Goal: Information Seeking & Learning: Learn about a topic

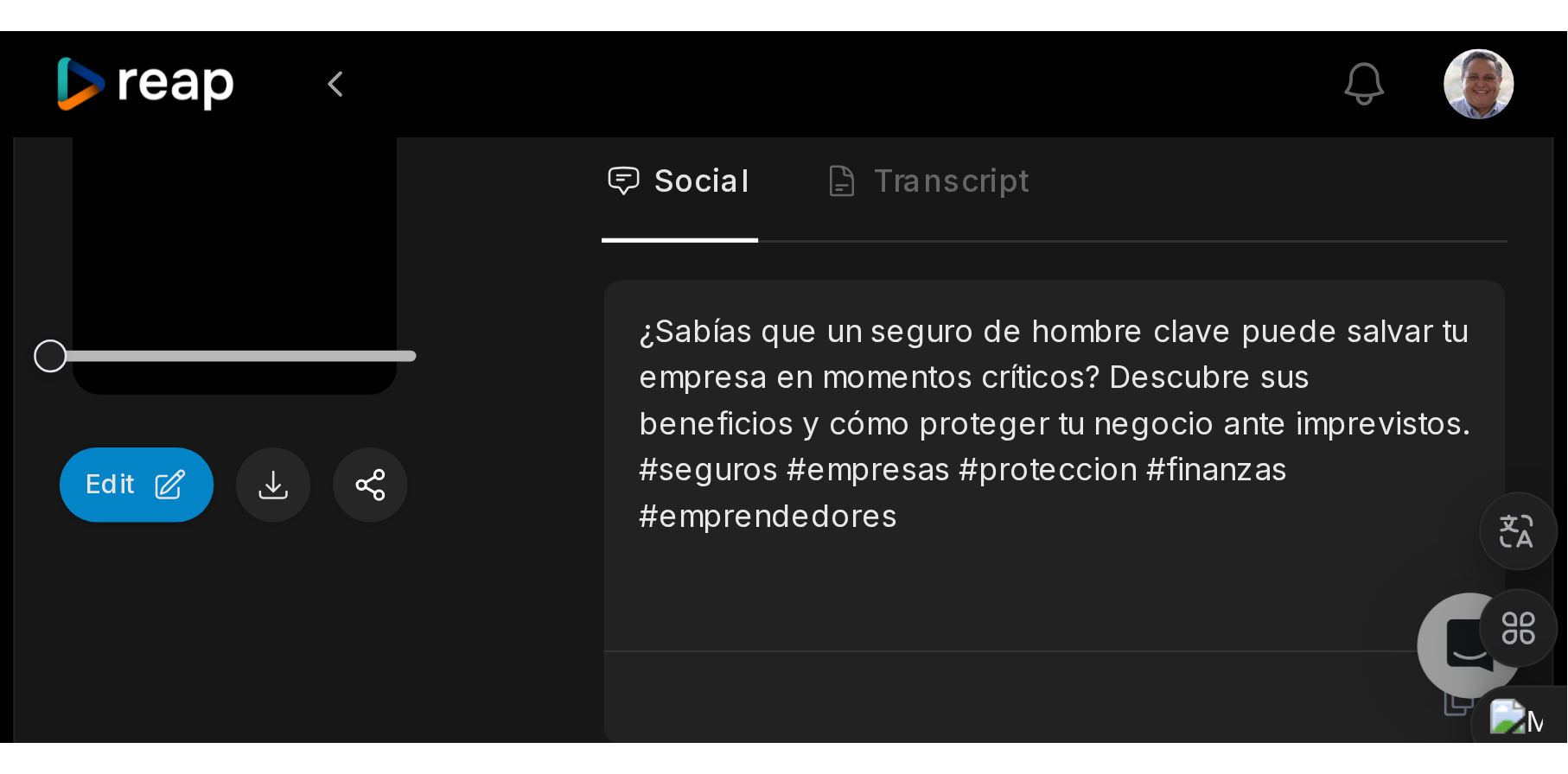
scroll to position [785, 0]
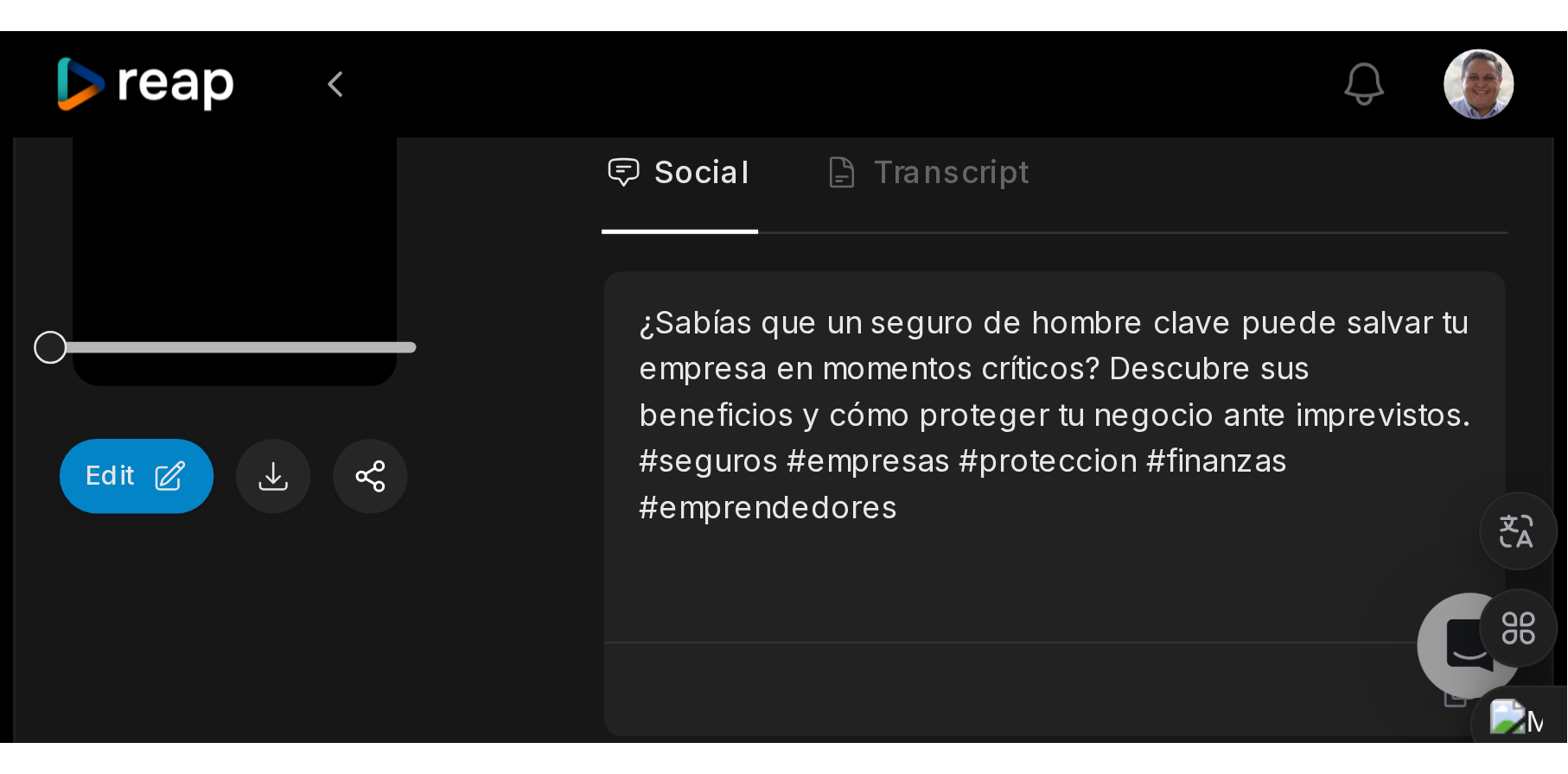
scroll to position [788, 0]
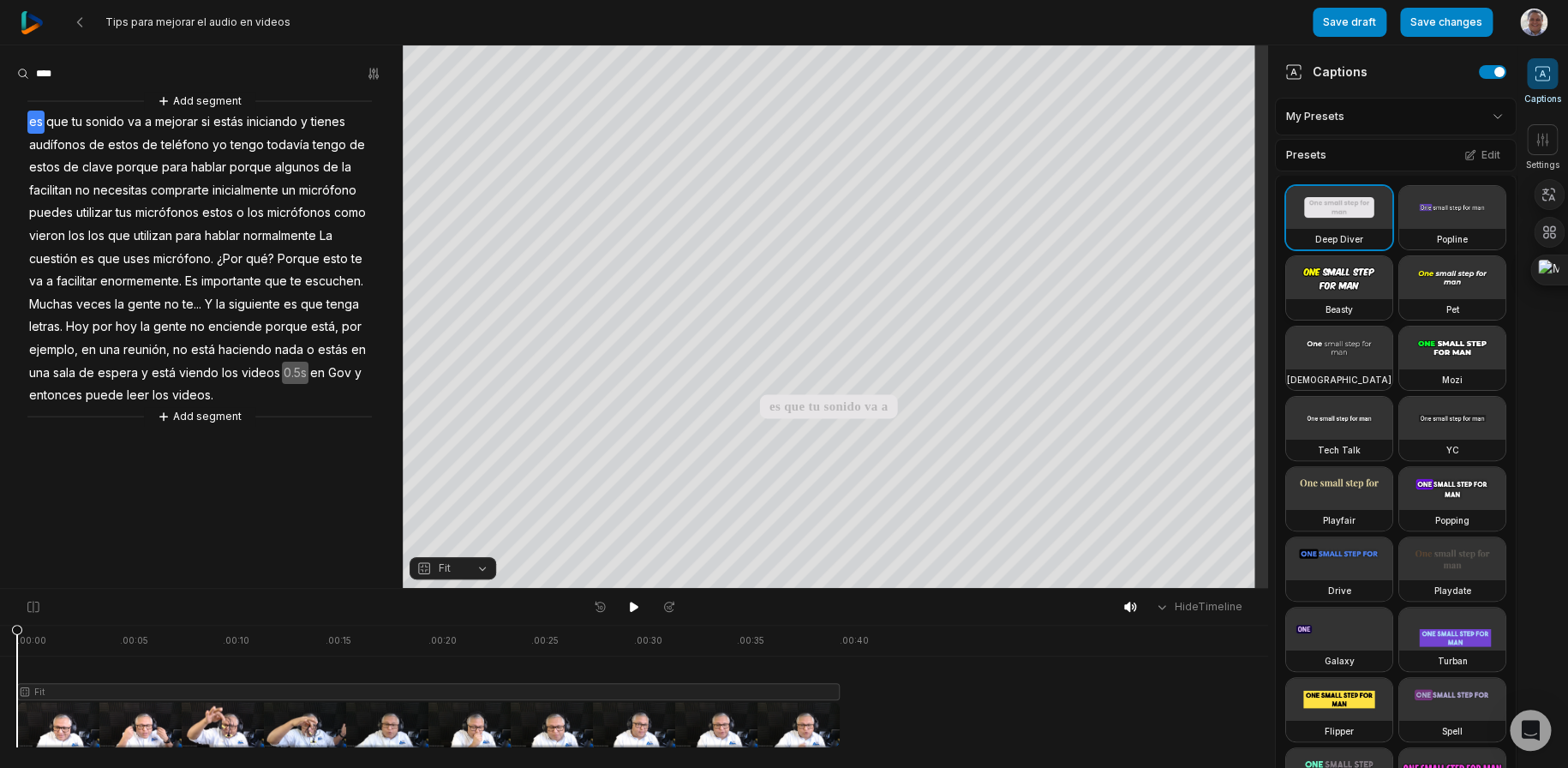
click at [1353, 299] on video at bounding box center [1339, 278] width 106 height 43
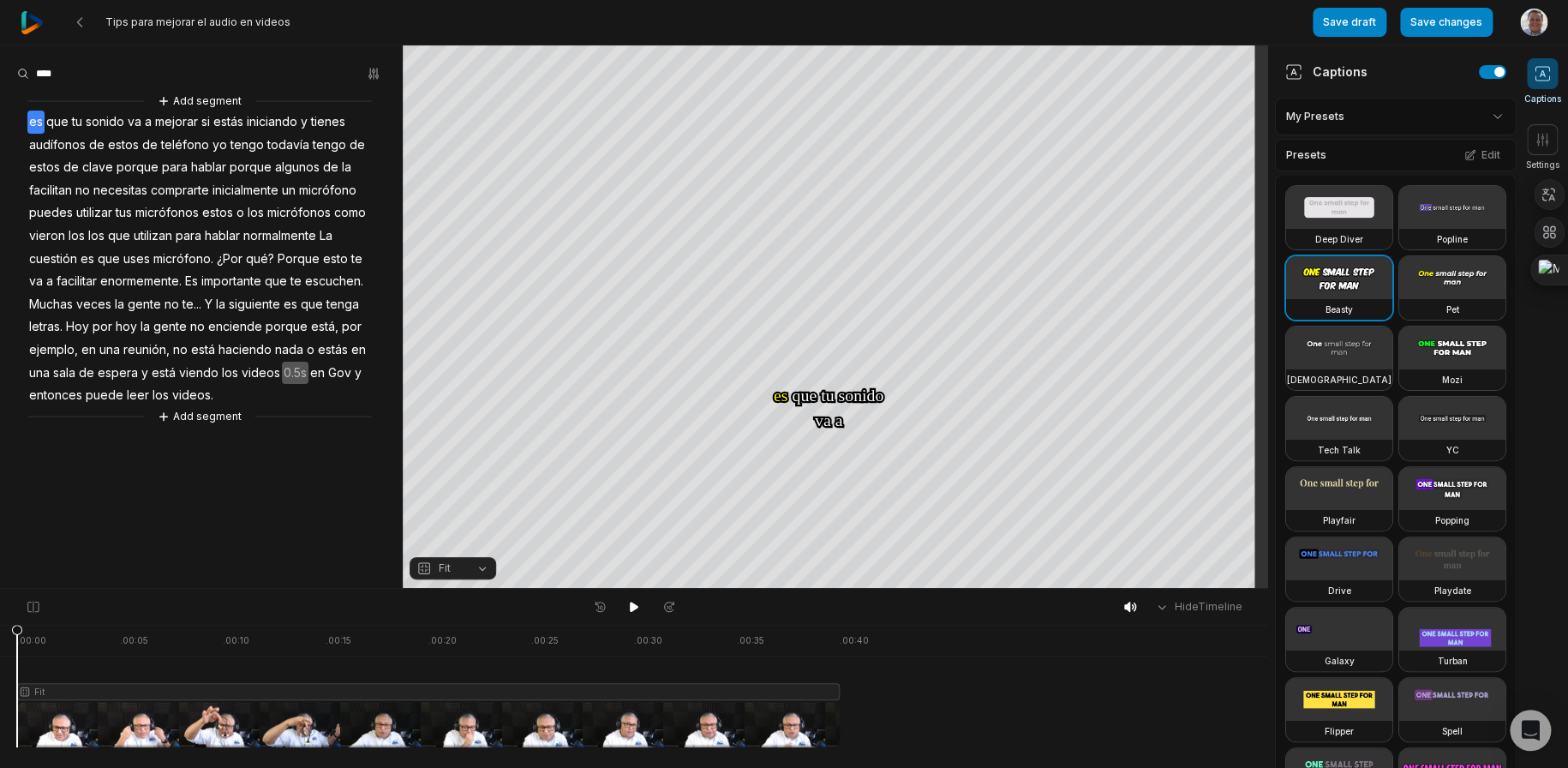
click at [1475, 113] on html "Tips para mejorar el audio en videos Save draft Save changes Open user menu Cap…" at bounding box center [784, 384] width 1568 height 768
click at [1450, 237] on html "Tips para mejorar el audio en videos Save draft Save changes Open user menu Cap…" at bounding box center [784, 384] width 1568 height 768
click at [1551, 130] on span at bounding box center [1542, 139] width 31 height 31
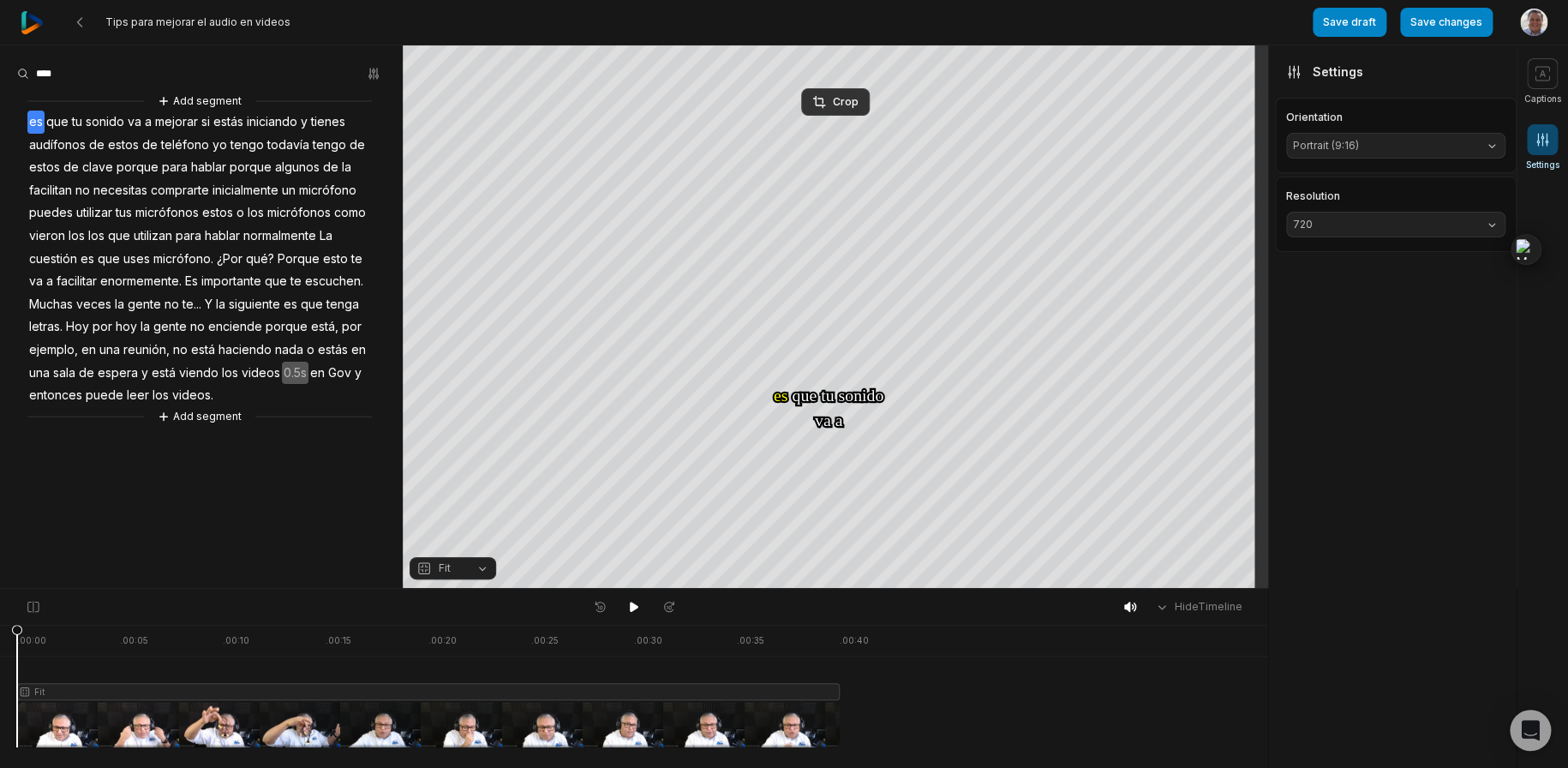
drag, startPoint x: 1545, startPoint y: 257, endPoint x: 1522, endPoint y: 663, distance: 406.7
click at [1522, 265] on div "Ctrl+M" at bounding box center [1526, 249] width 82 height 31
drag, startPoint x: 1548, startPoint y: 244, endPoint x: 1554, endPoint y: 386, distance: 142.1
click at [1553, 265] on div "Ctrl+M" at bounding box center [1572, 249] width 82 height 31
drag, startPoint x: 1556, startPoint y: 241, endPoint x: 1555, endPoint y: 276, distance: 35.0
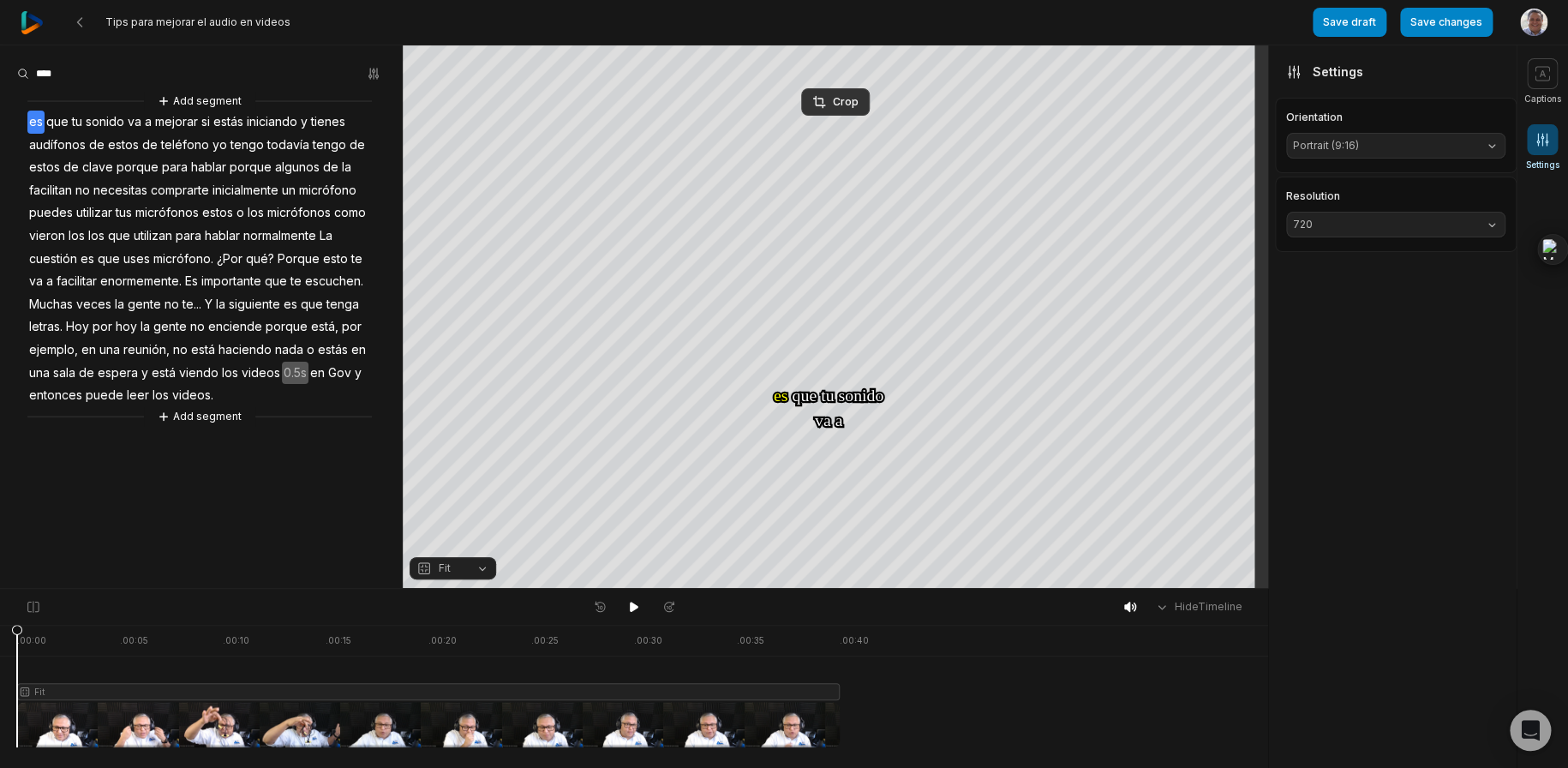
click at [1555, 265] on div "Ctrl+M" at bounding box center [1572, 249] width 82 height 31
drag, startPoint x: 1545, startPoint y: 293, endPoint x: 1544, endPoint y: 325, distance: 32.0
click at [1544, 356] on body "Tips para mejorar el audio en videos Save draft Save changes Open user menu Cap…" at bounding box center [784, 384] width 1568 height 768
click at [1533, 149] on div at bounding box center [1532, 136] width 13 height 33
click at [1353, 26] on button "Save draft" at bounding box center [1349, 22] width 74 height 29
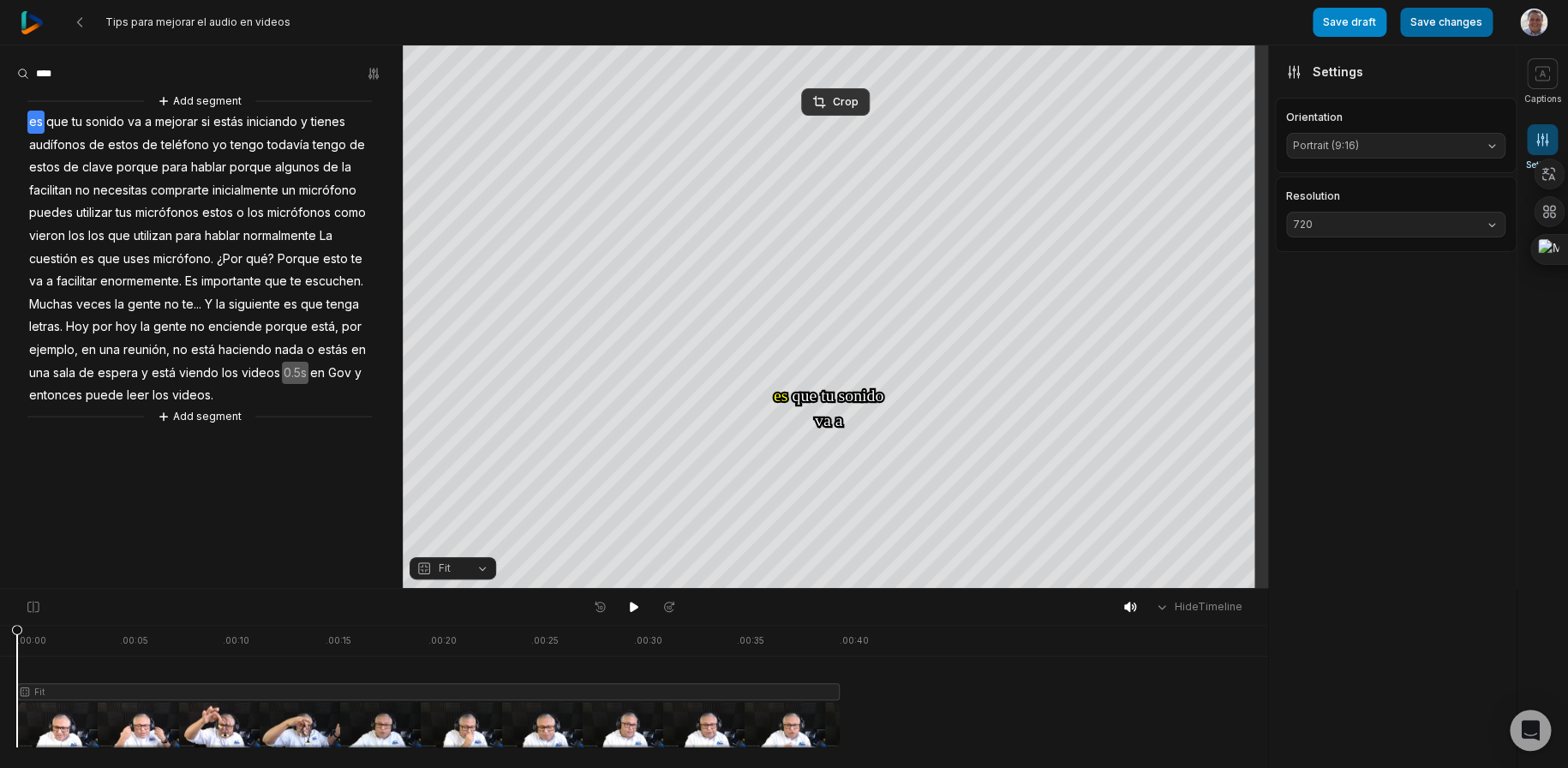
click at [1428, 21] on button "Save changes" at bounding box center [1447, 22] width 92 height 29
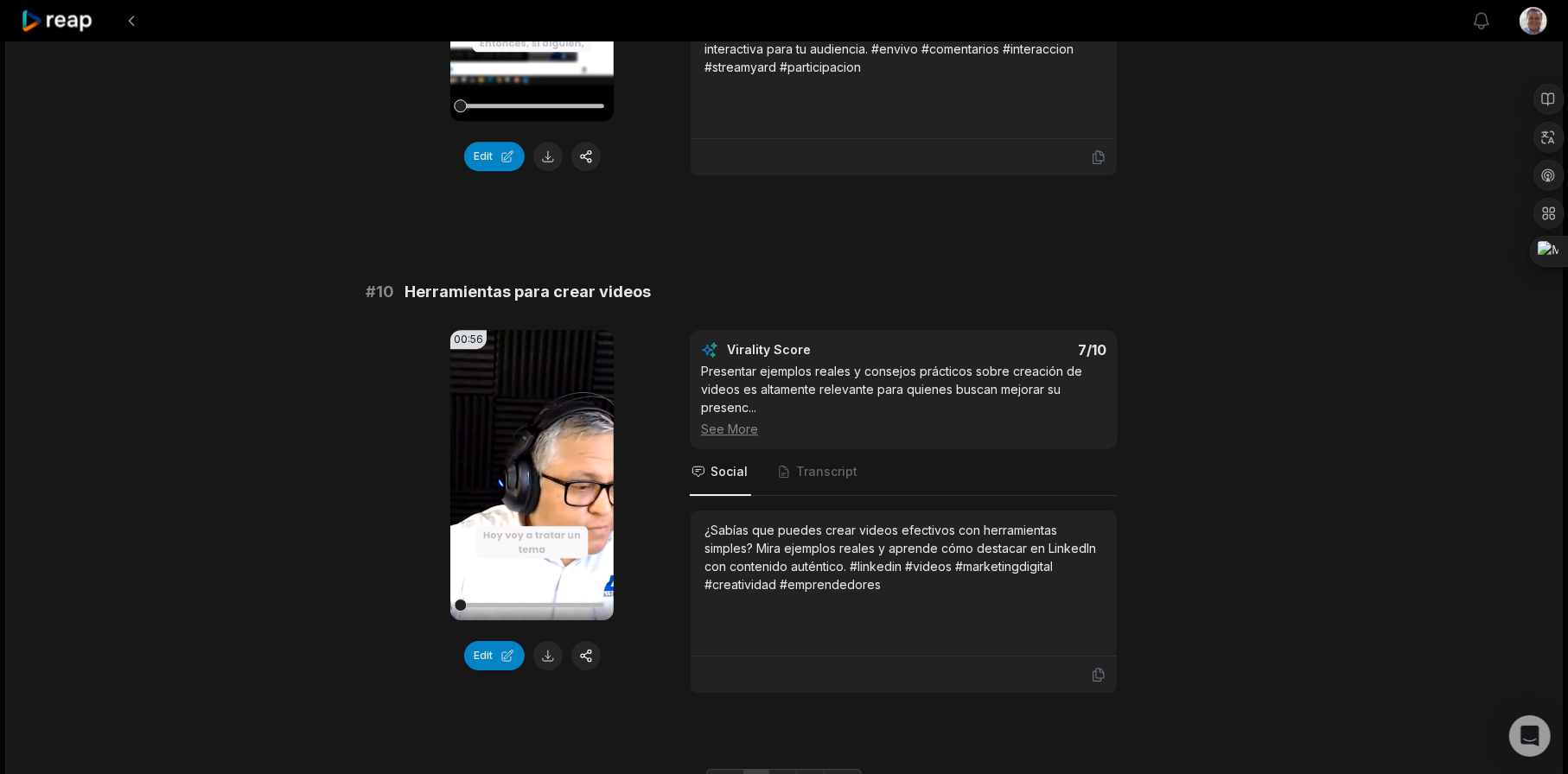
scroll to position [4553, 0]
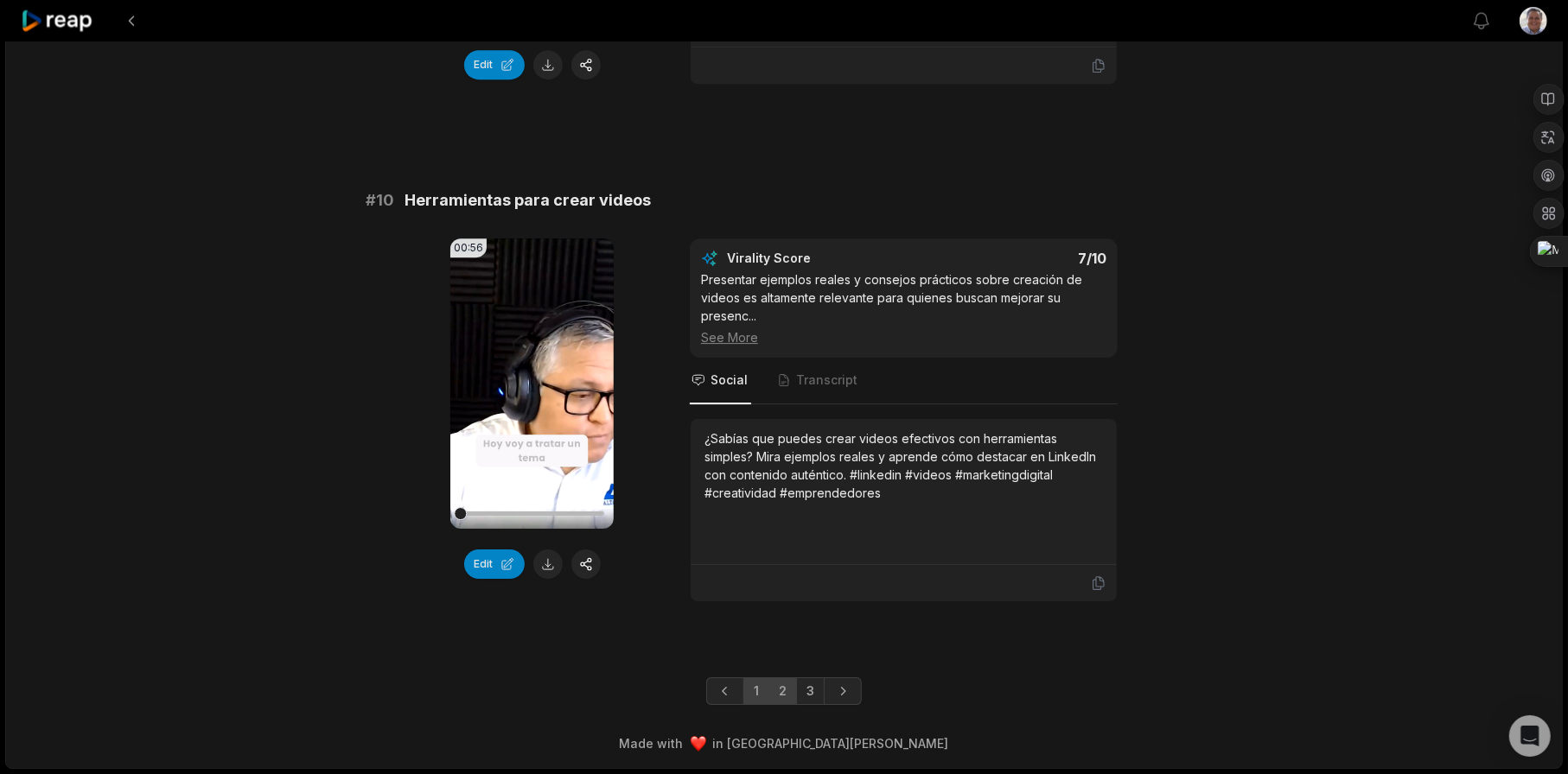
click at [791, 690] on link "2" at bounding box center [782, 691] width 29 height 28
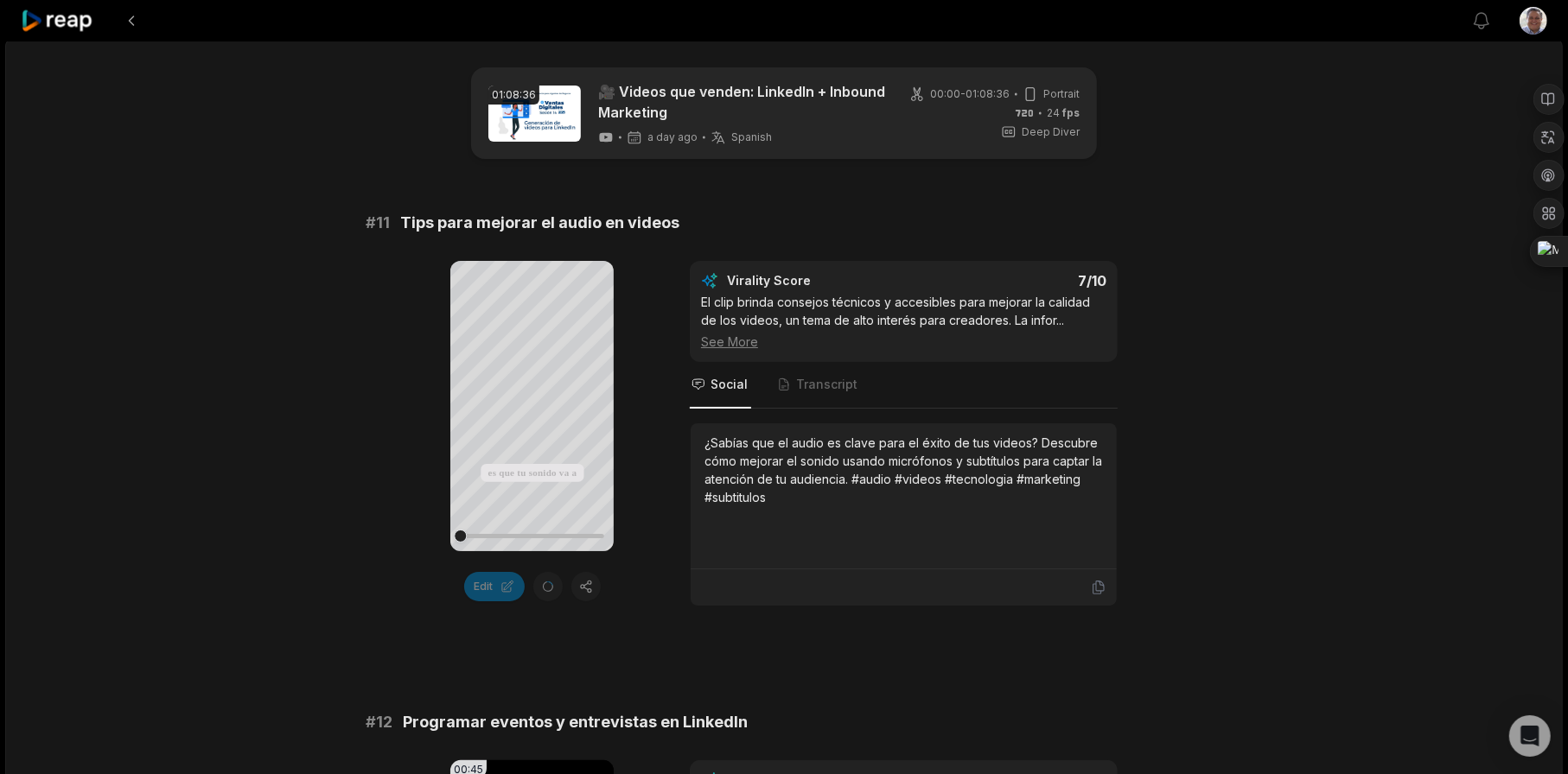
scroll to position [0, 0]
click at [528, 408] on icon at bounding box center [532, 408] width 13 height 14
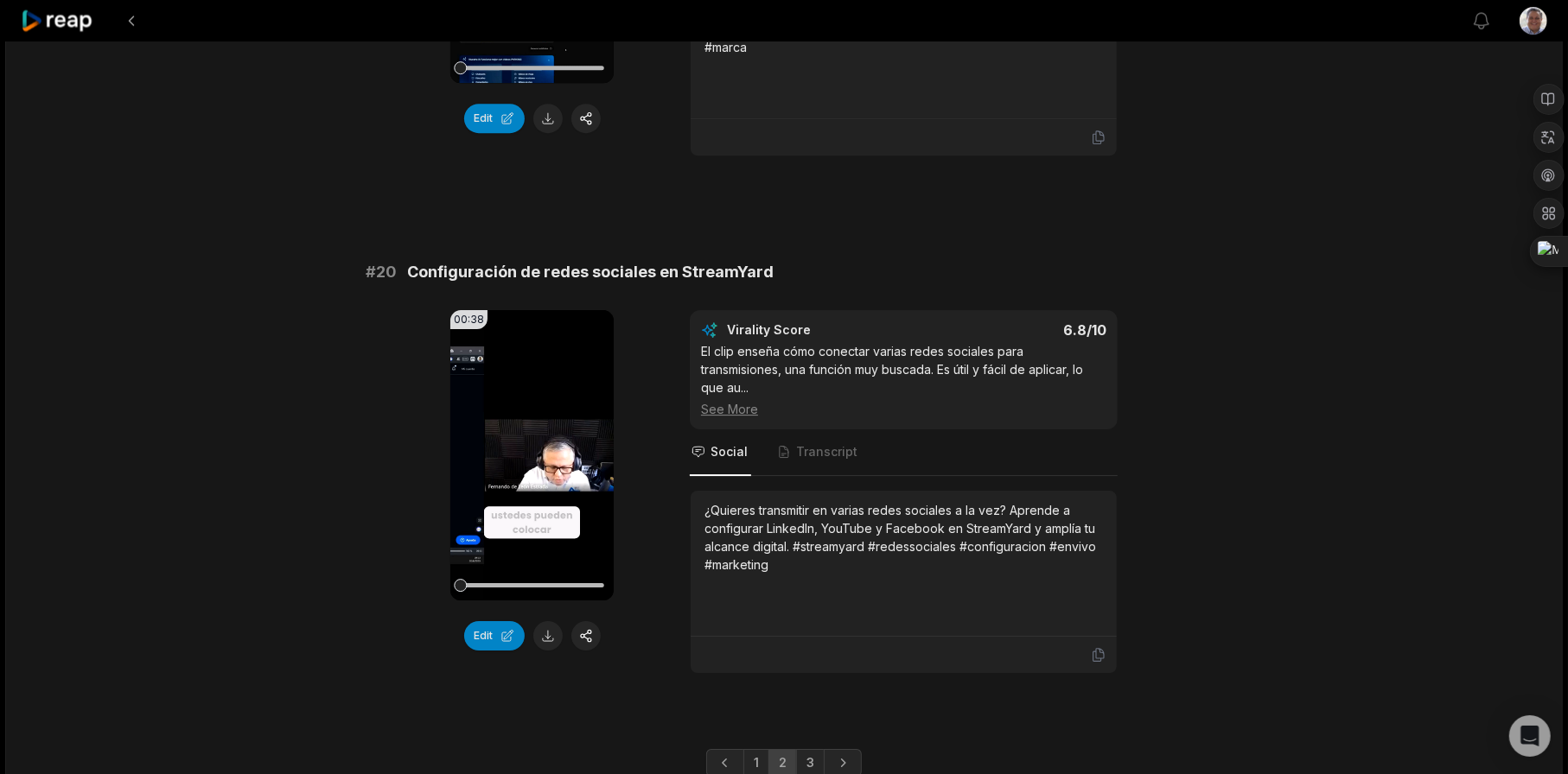
scroll to position [4589, 0]
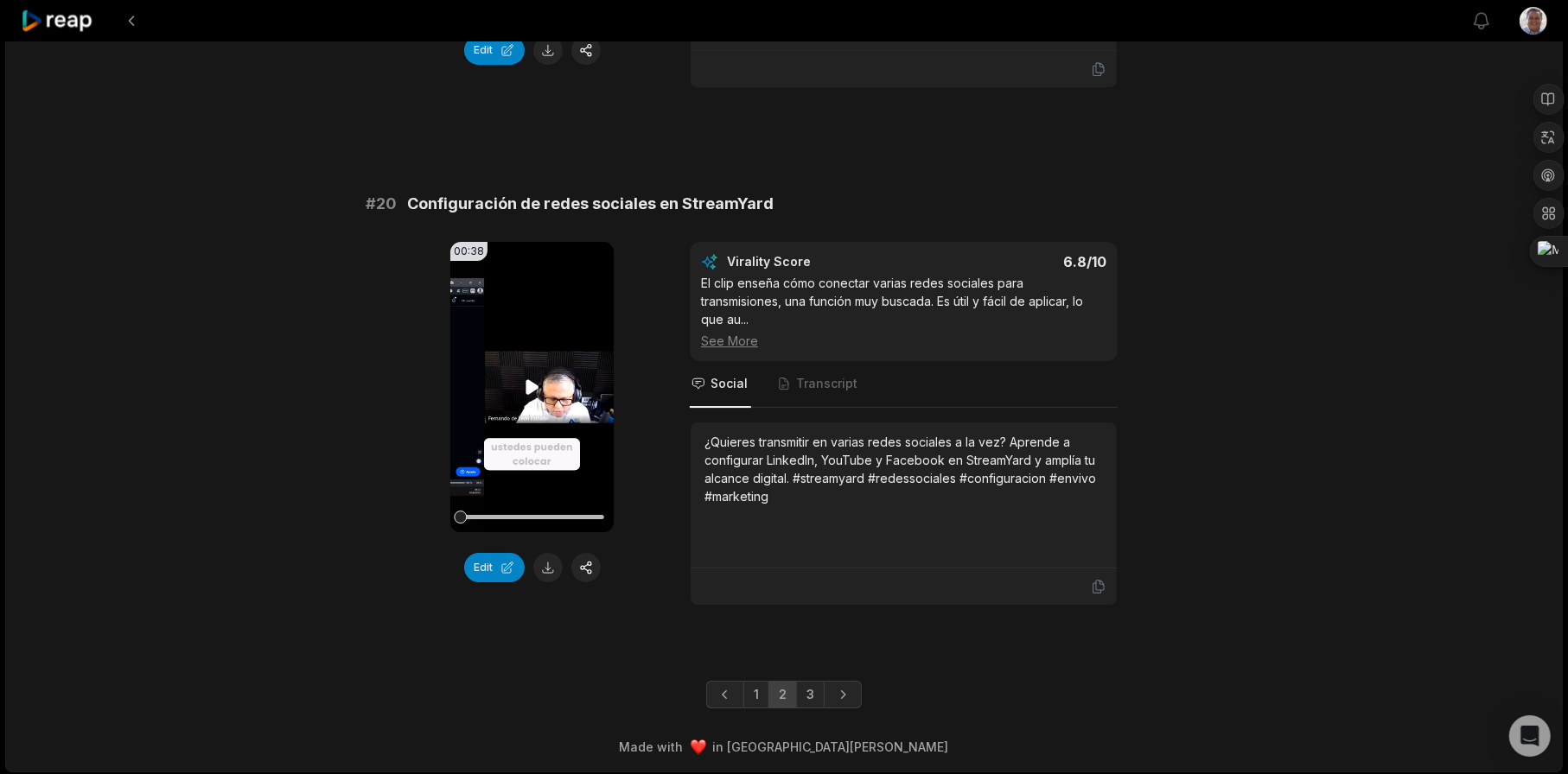
click at [532, 386] on icon at bounding box center [532, 386] width 13 height 14
click at [533, 378] on icon at bounding box center [532, 386] width 21 height 21
click at [803, 686] on link "3" at bounding box center [810, 694] width 29 height 28
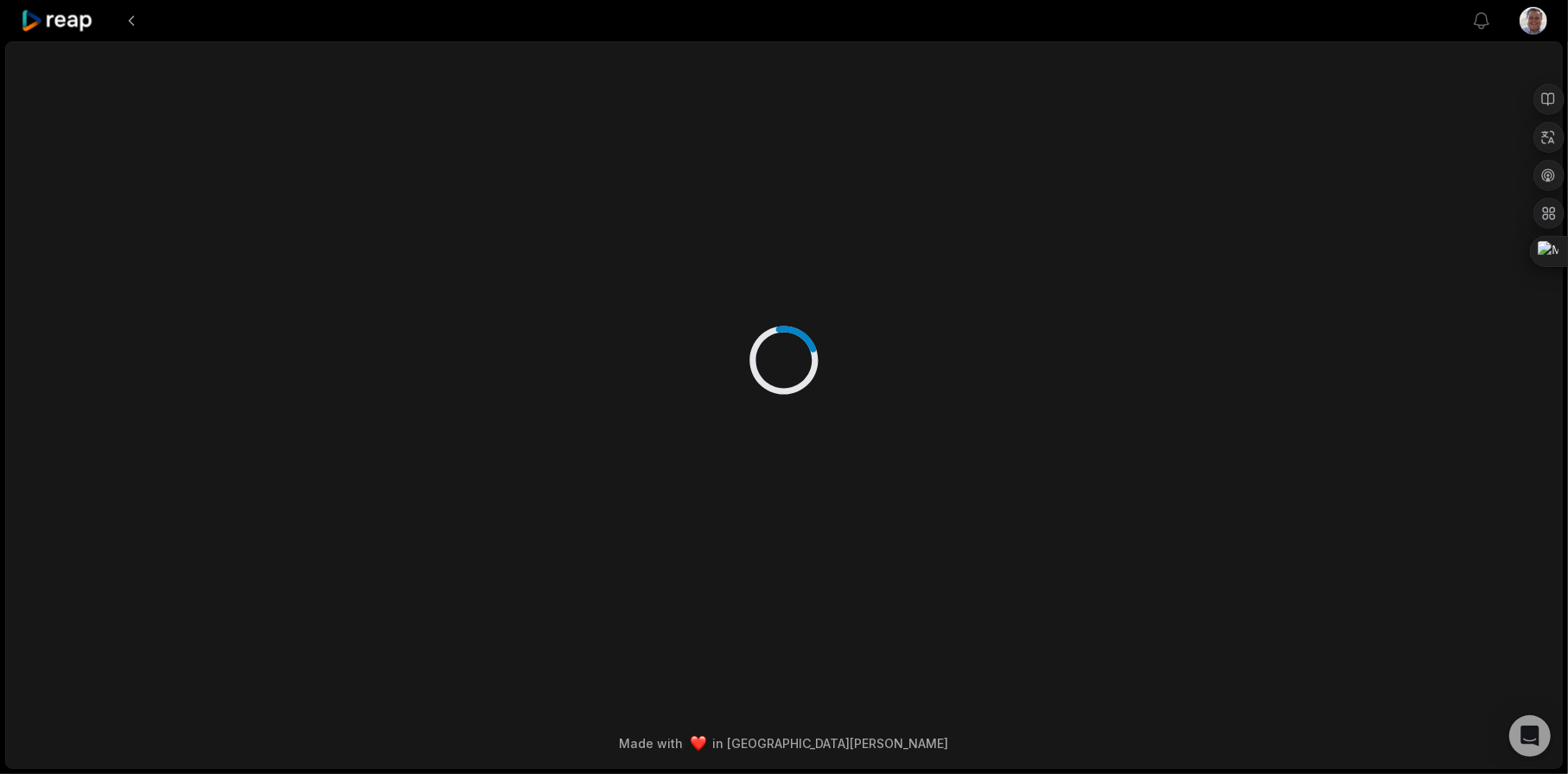
scroll to position [0, 0]
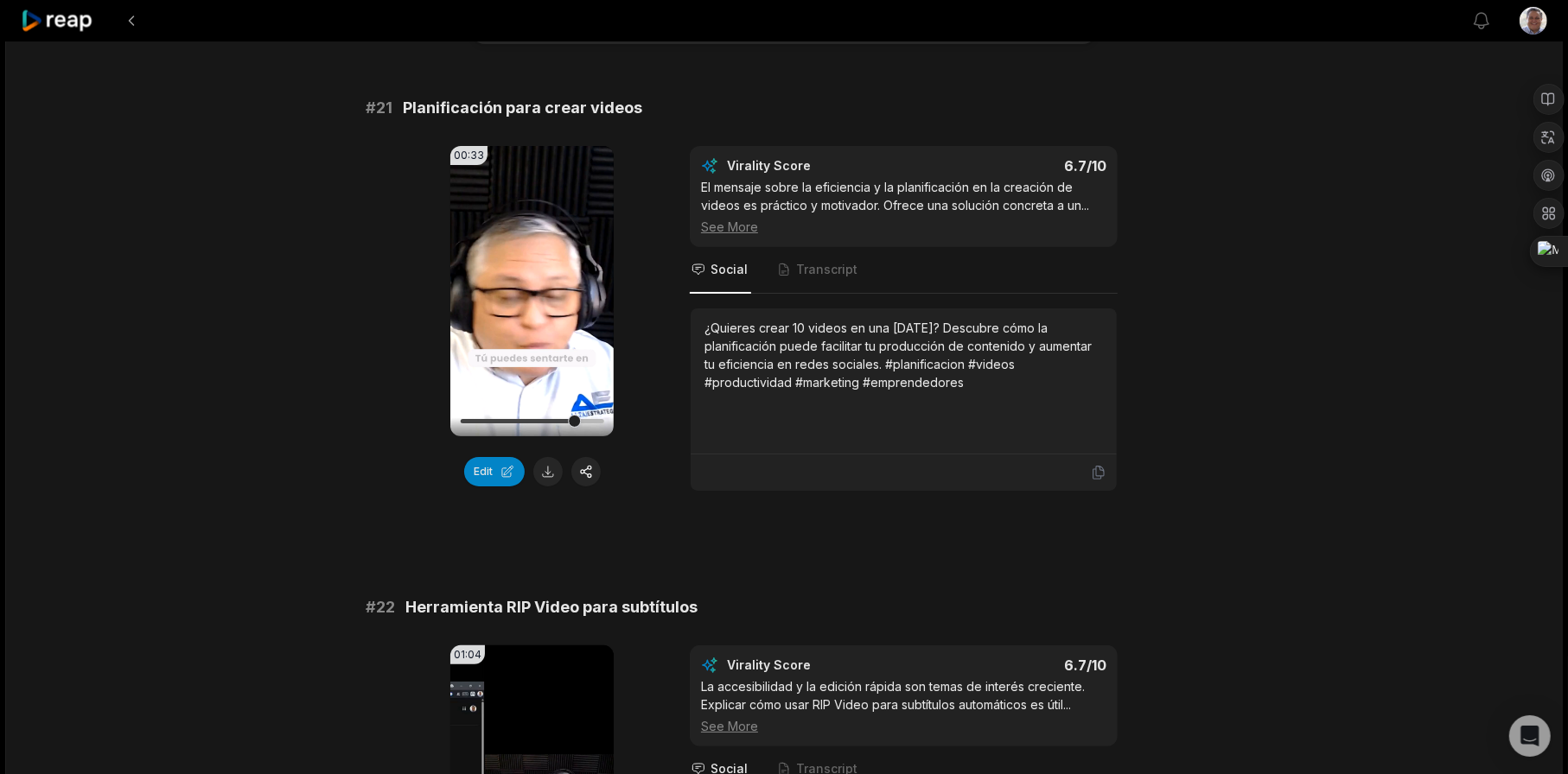
scroll to position [87, 0]
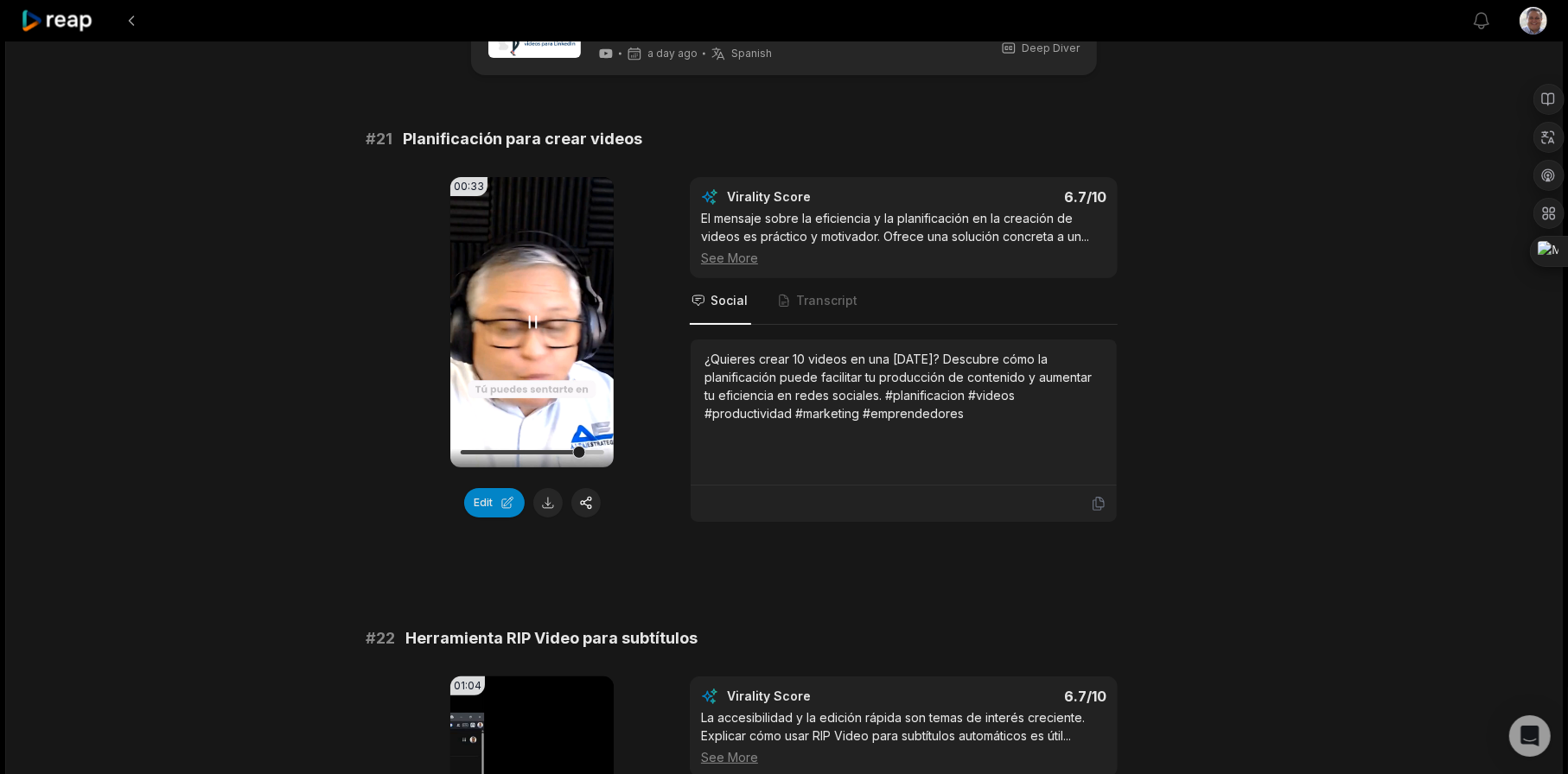
drag, startPoint x: 529, startPoint y: 320, endPoint x: 577, endPoint y: 359, distance: 61.8
click at [530, 323] on icon at bounding box center [533, 322] width 7 height 12
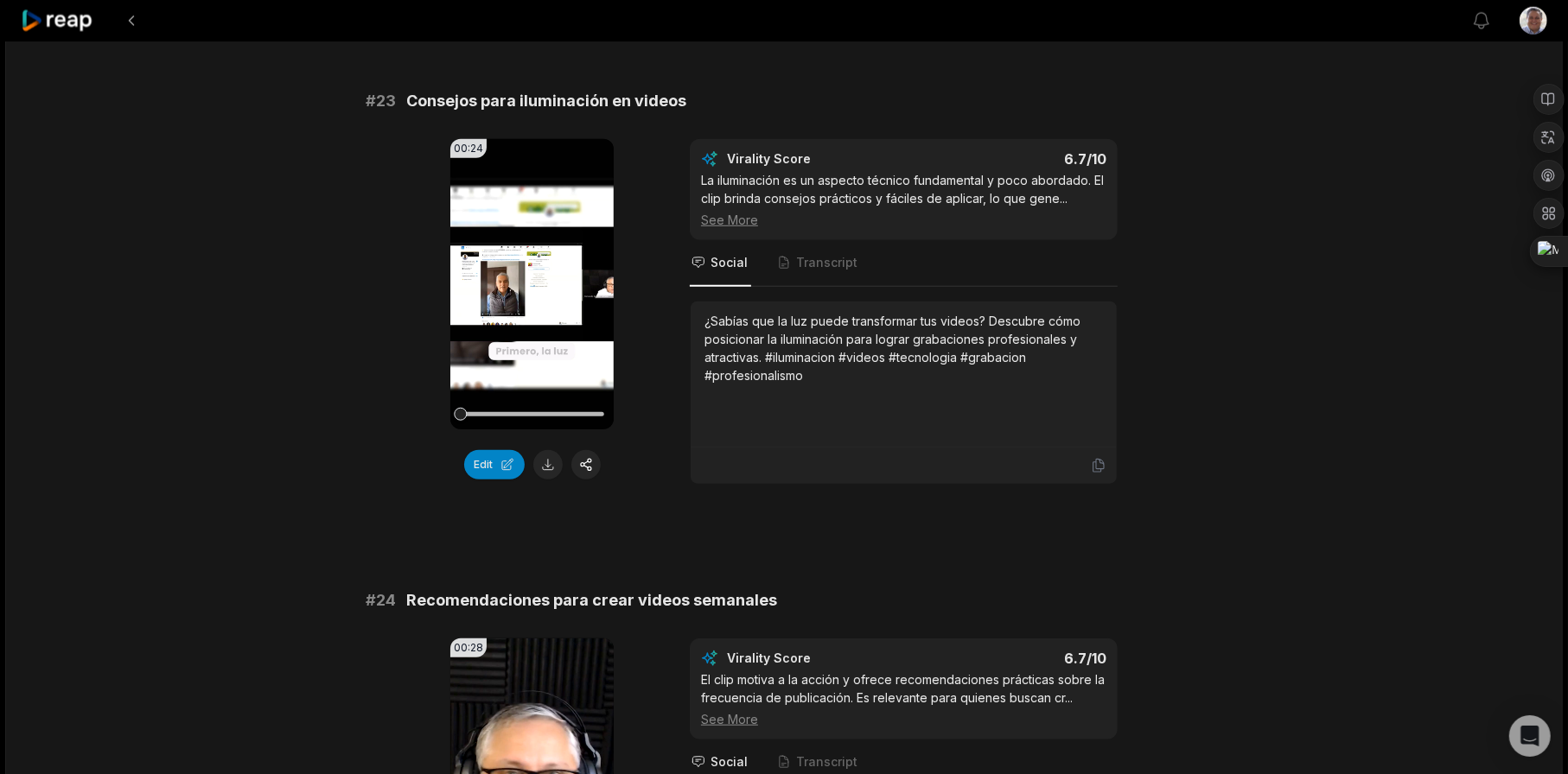
scroll to position [1555, 0]
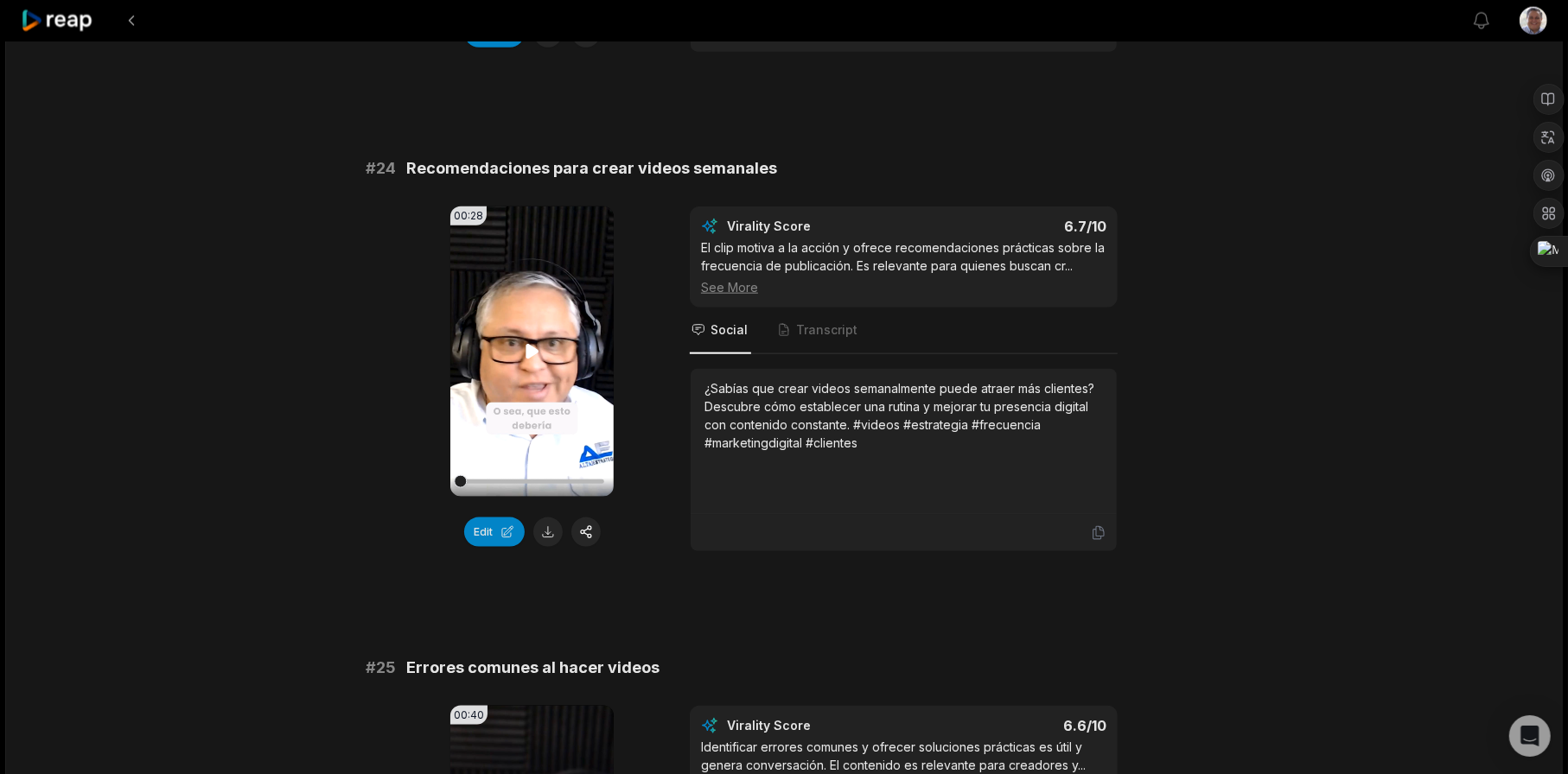
click at [537, 352] on icon at bounding box center [532, 351] width 21 height 21
click at [531, 349] on icon at bounding box center [532, 351] width 21 height 21
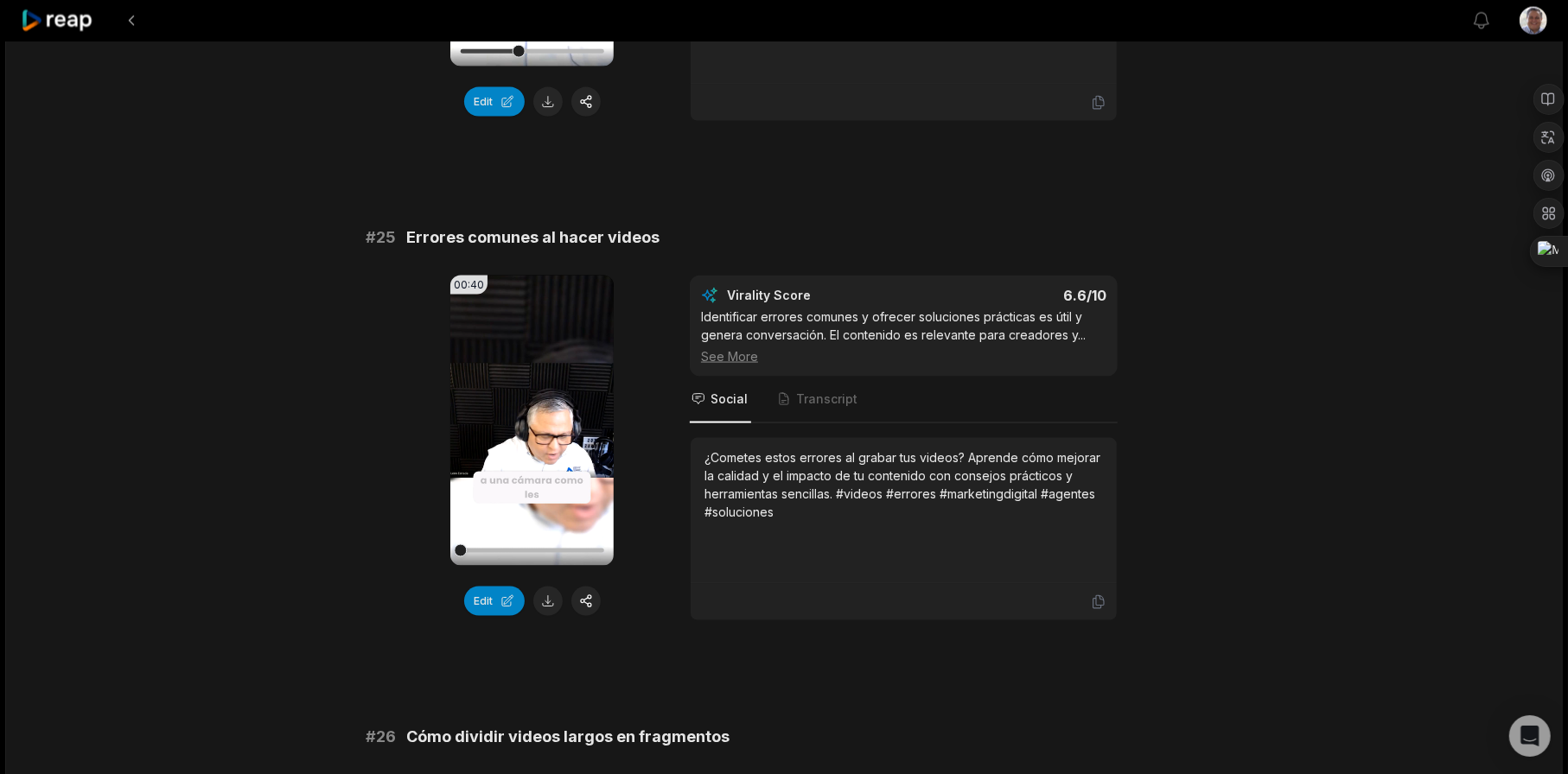
scroll to position [1987, 0]
click at [527, 416] on icon at bounding box center [532, 418] width 13 height 14
click at [530, 420] on icon at bounding box center [533, 418] width 7 height 12
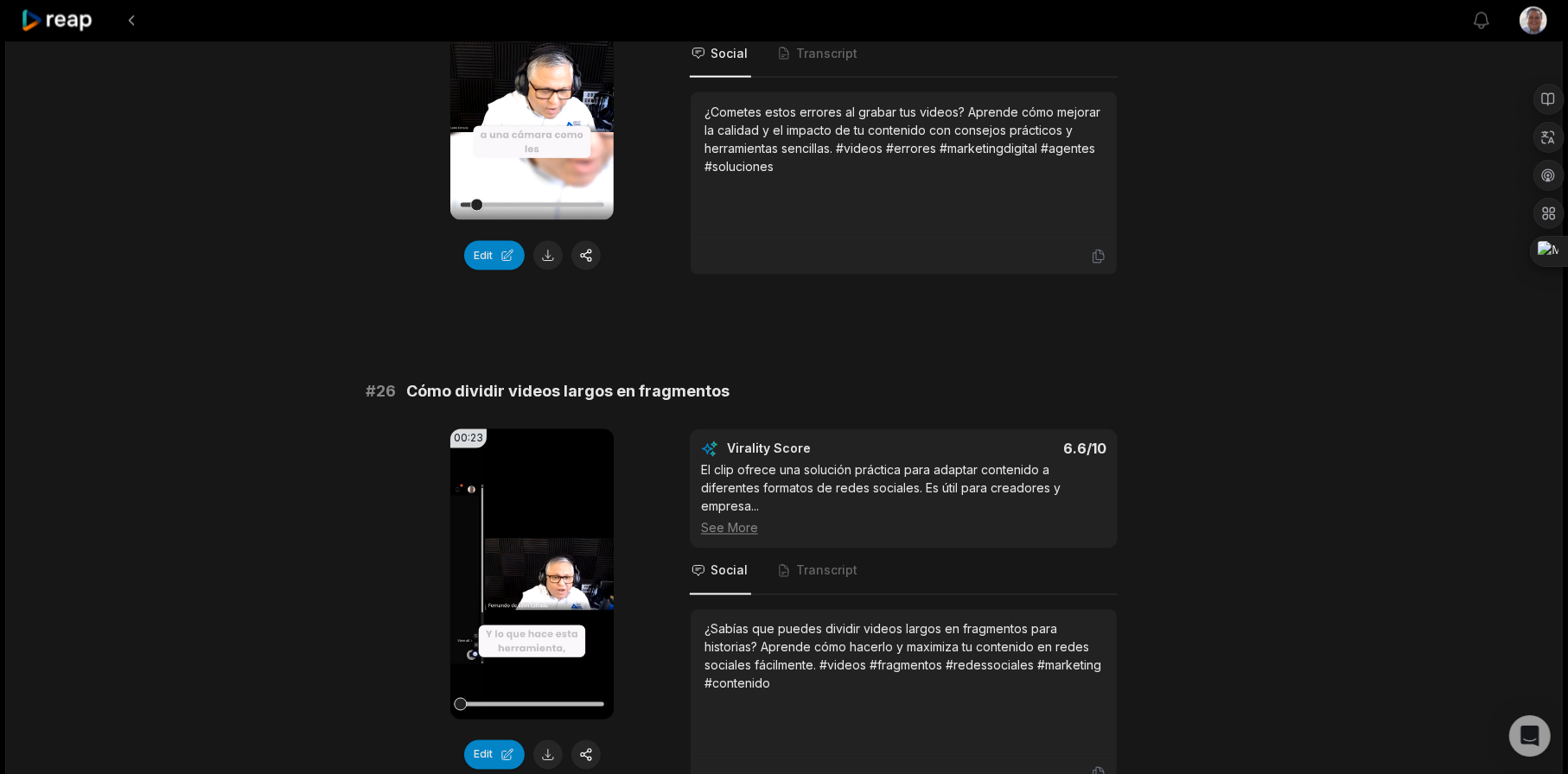
scroll to position [2333, 0]
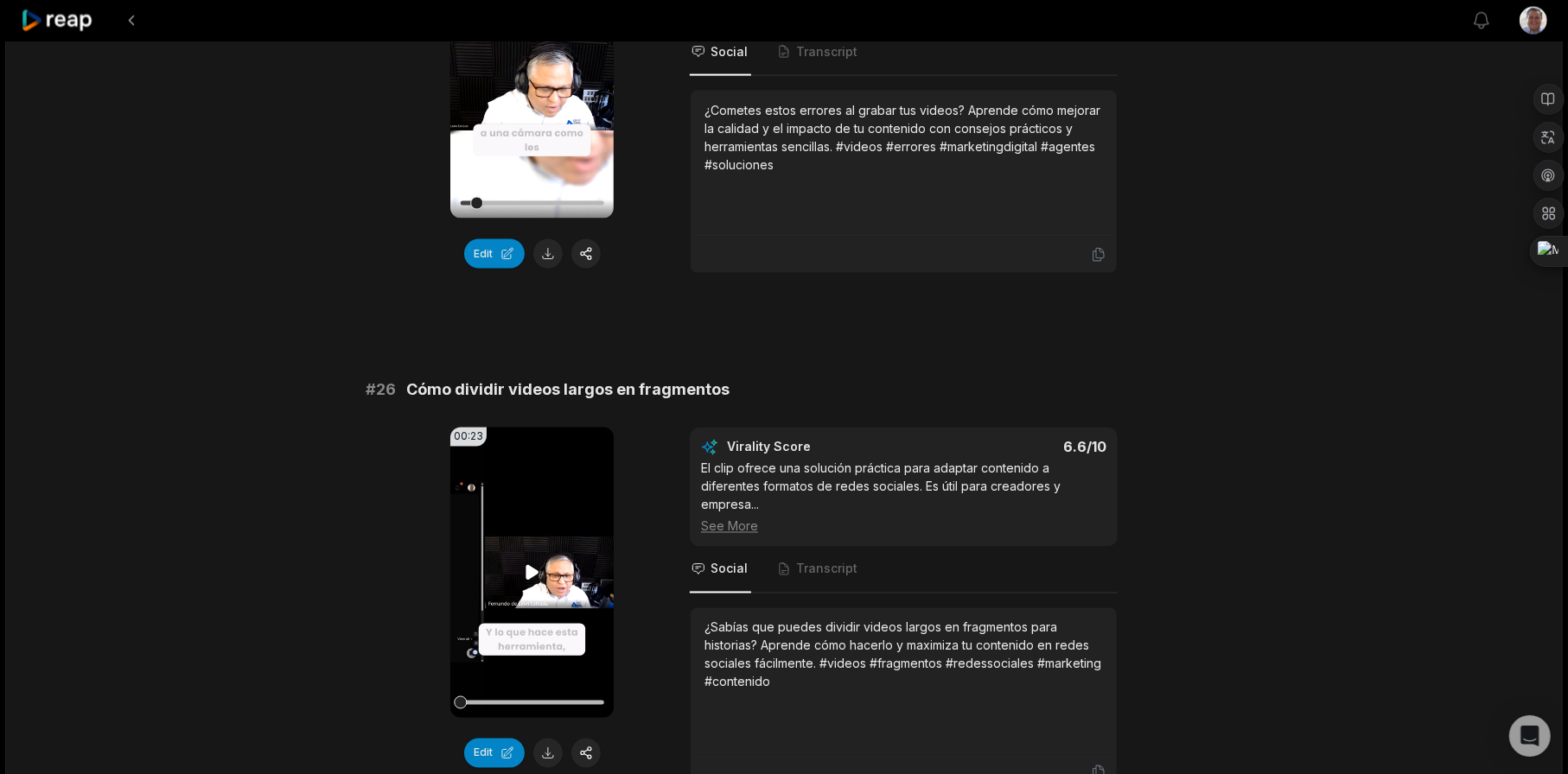
click at [535, 571] on icon at bounding box center [532, 572] width 13 height 14
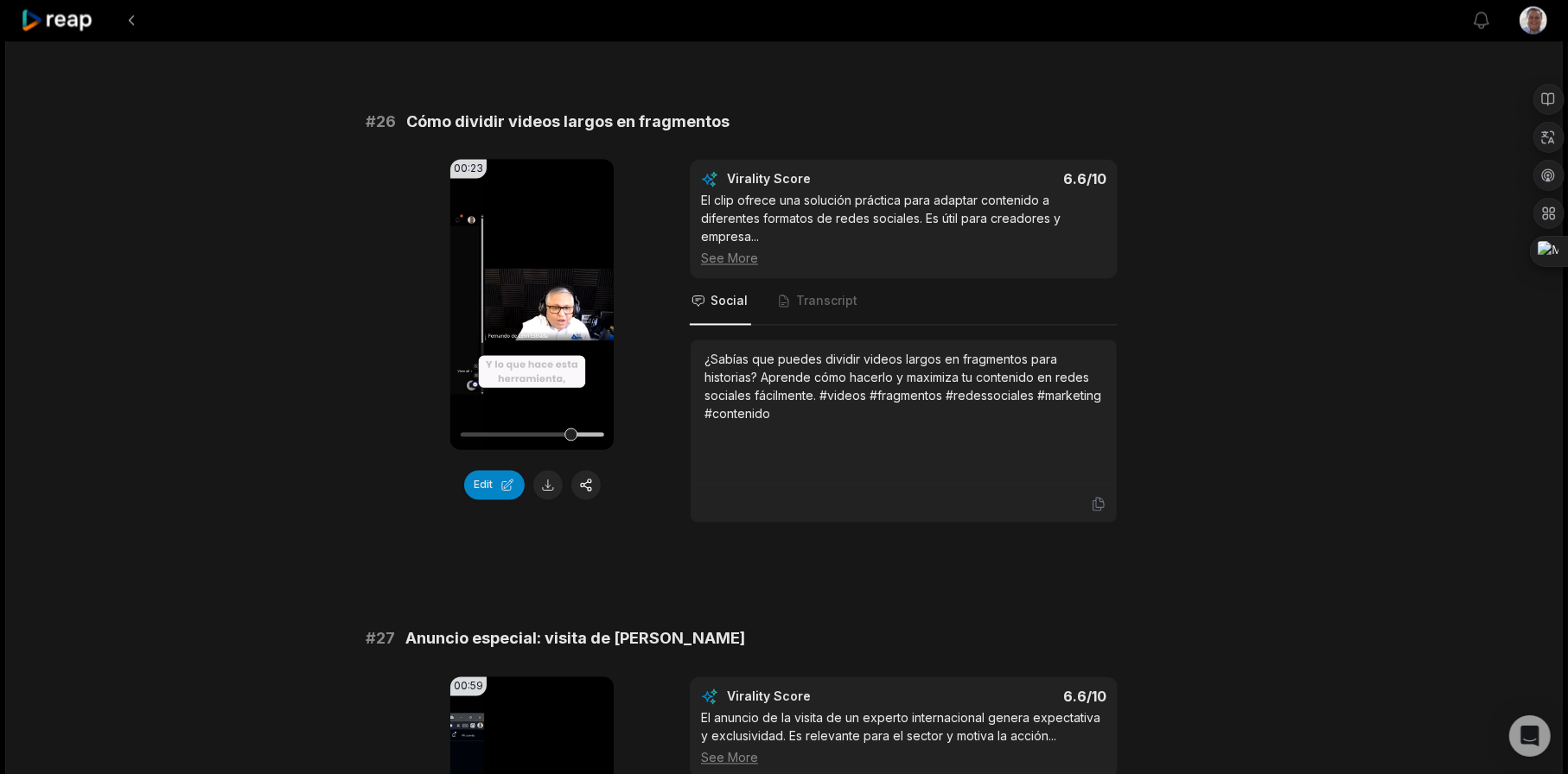
scroll to position [2592, 0]
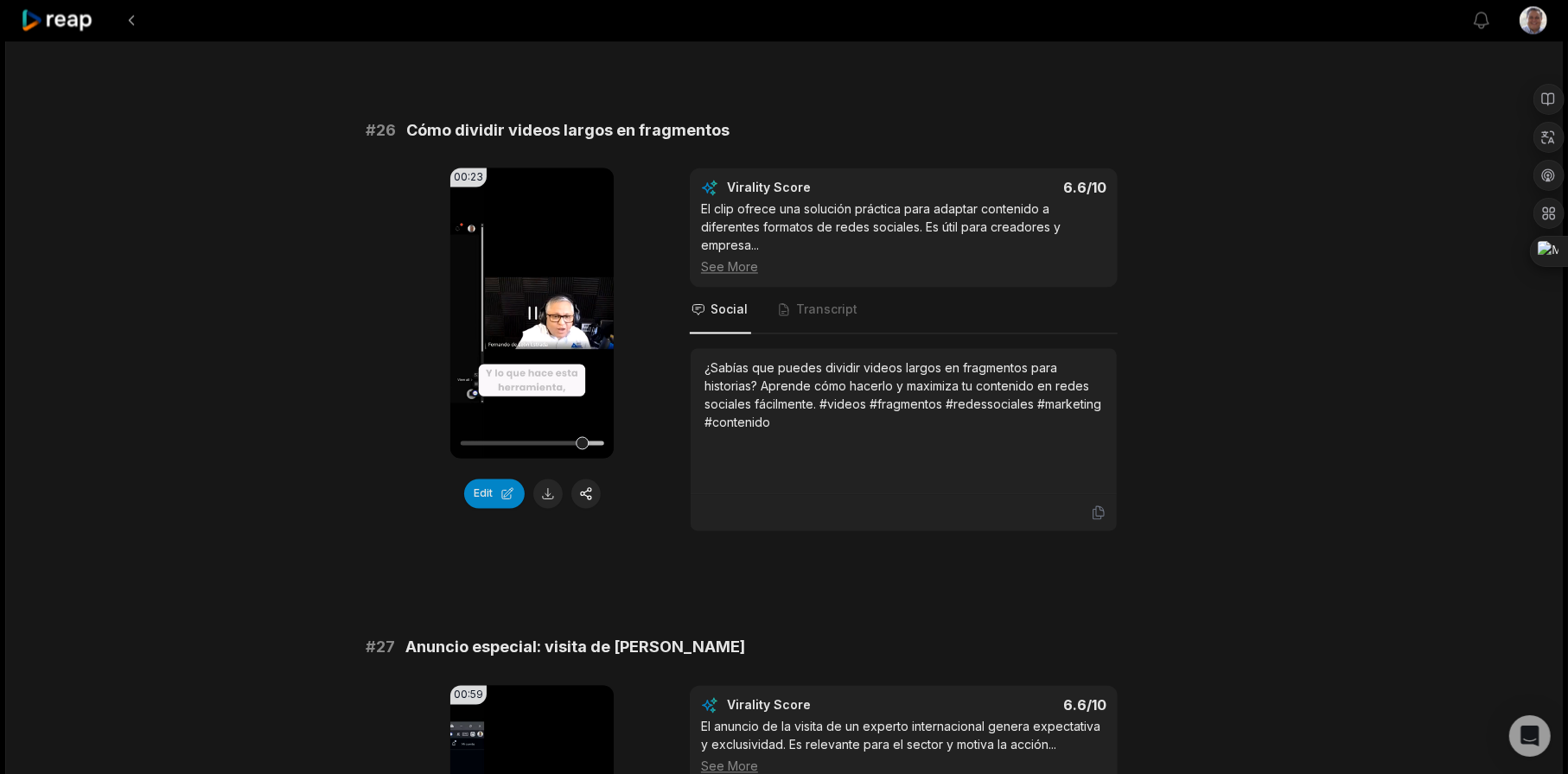
click at [527, 311] on icon at bounding box center [532, 313] width 21 height 21
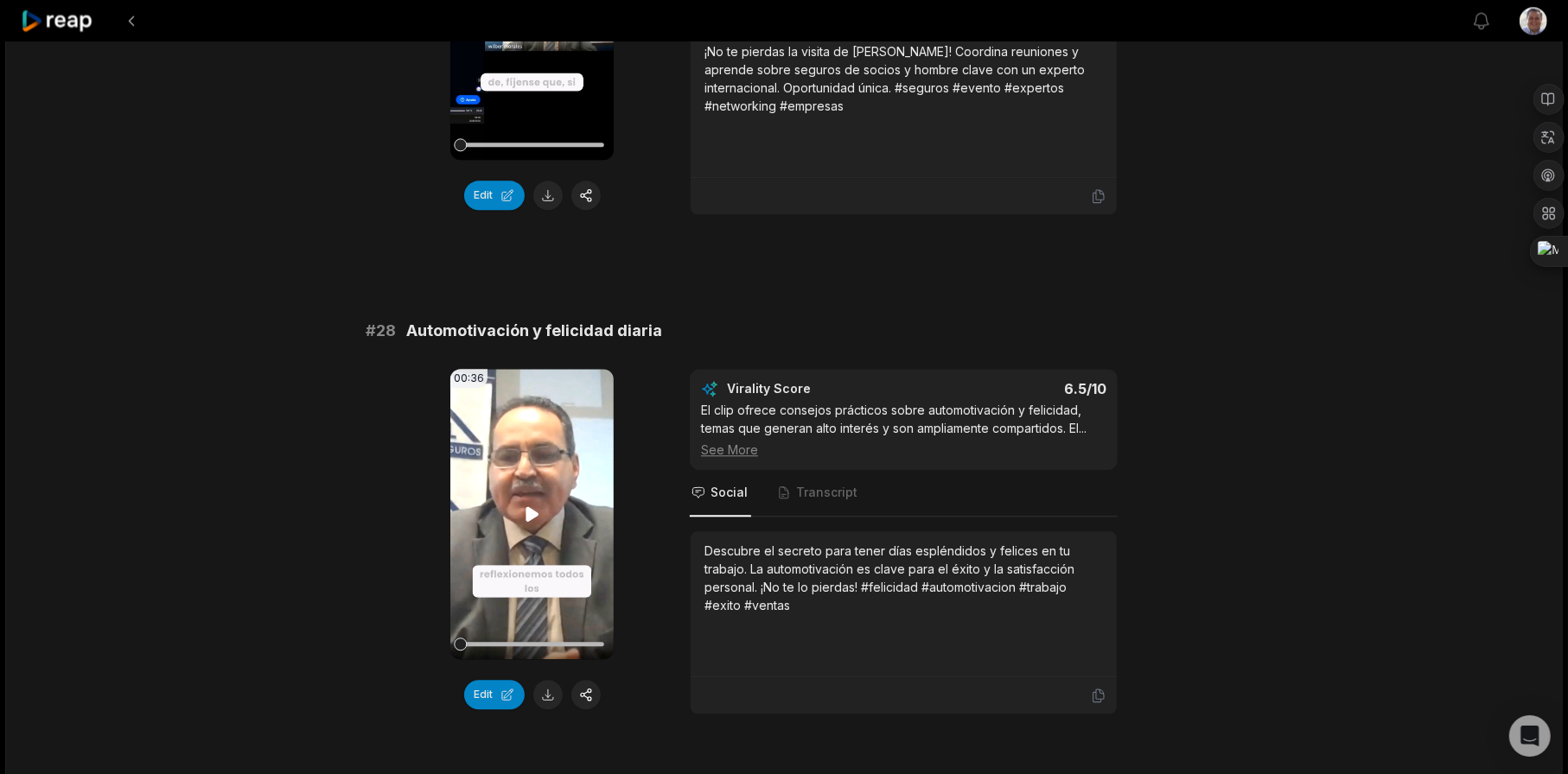
scroll to position [3518, 0]
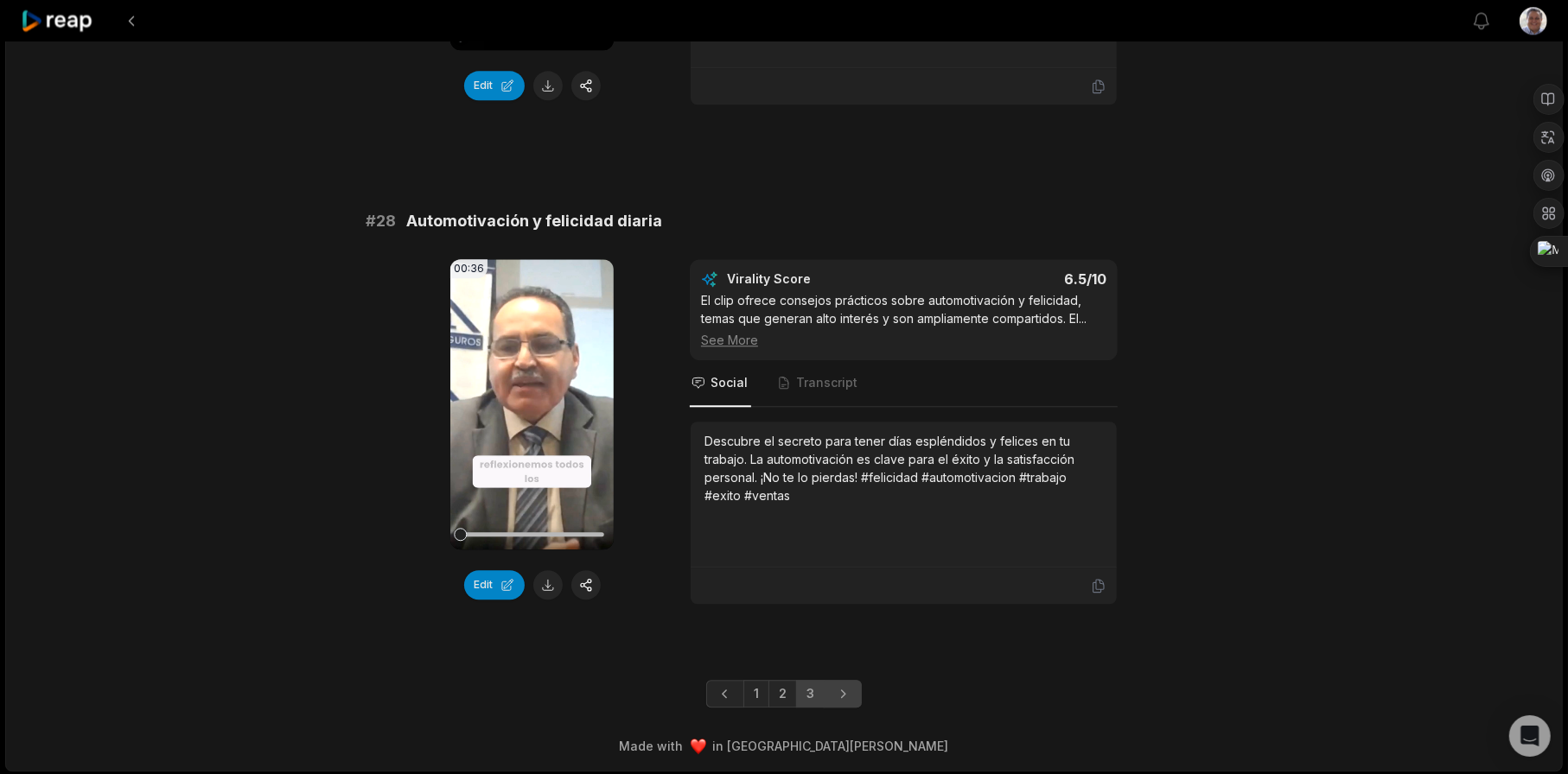
click at [843, 688] on icon "Next page" at bounding box center [842, 694] width 17 height 17
click at [529, 405] on icon at bounding box center [532, 404] width 13 height 14
click at [839, 382] on span "Transcript" at bounding box center [826, 383] width 62 height 17
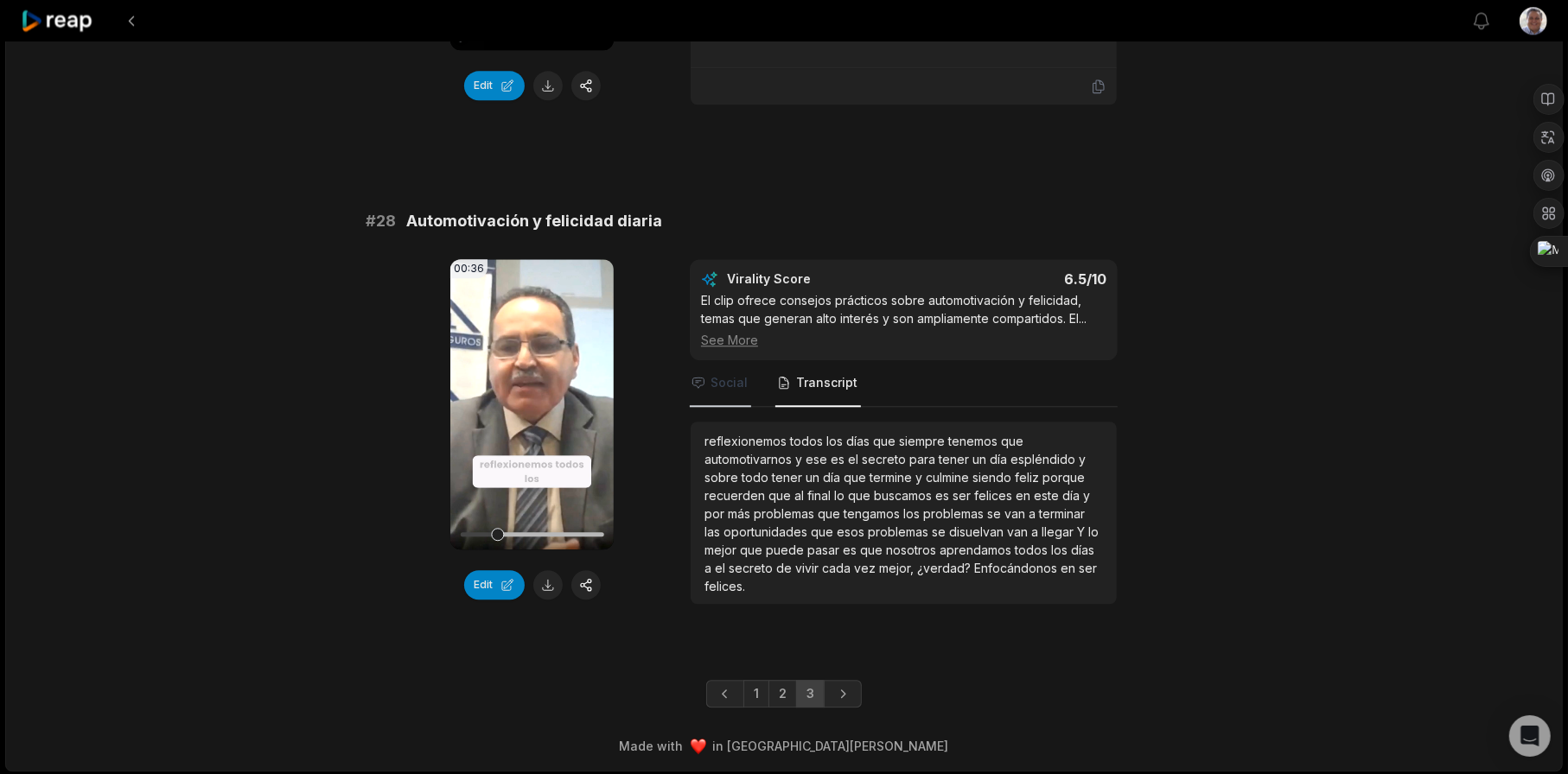
click at [725, 390] on span "Social" at bounding box center [720, 383] width 62 height 46
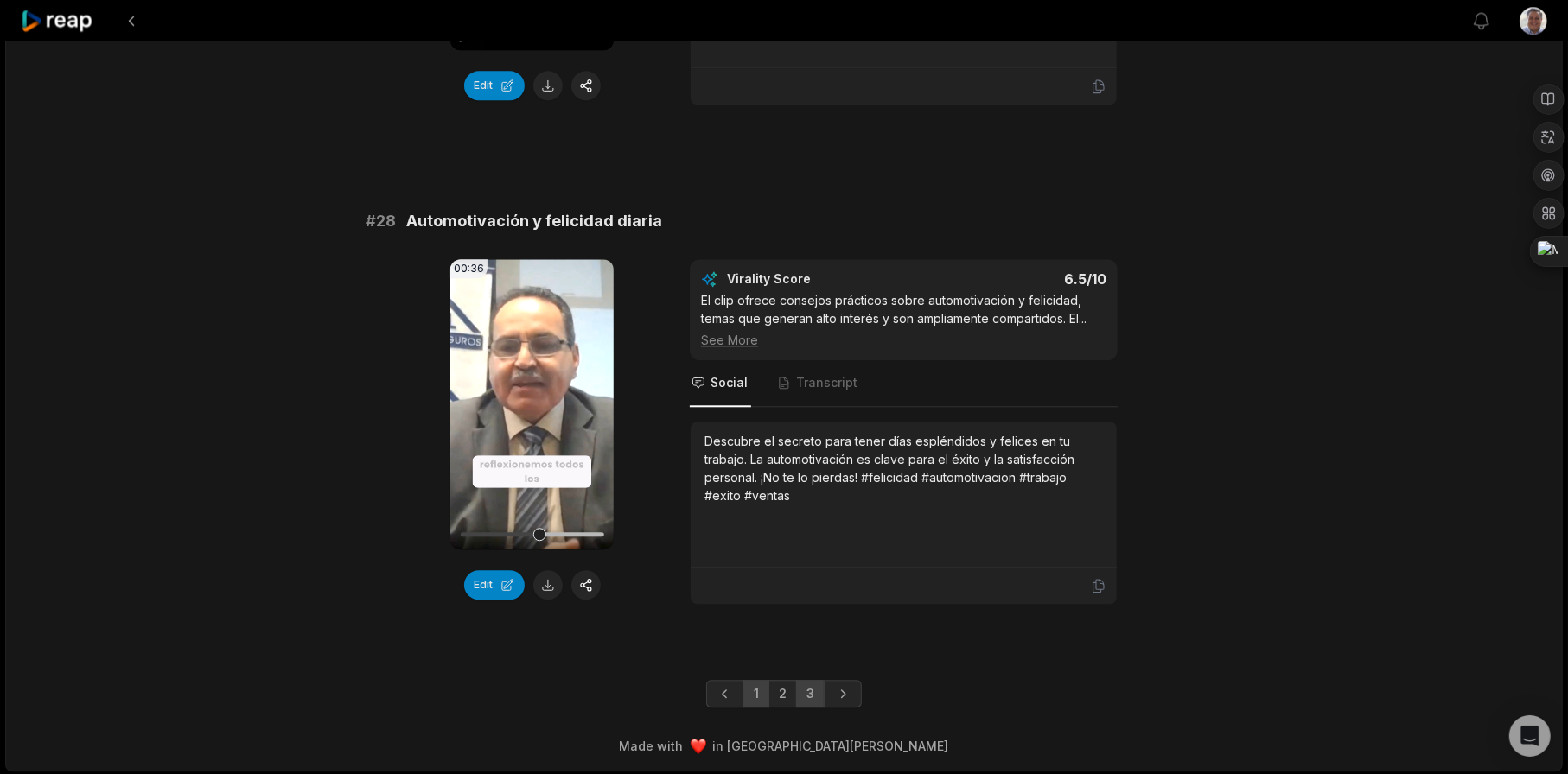
click at [755, 693] on link "1" at bounding box center [755, 694] width 26 height 28
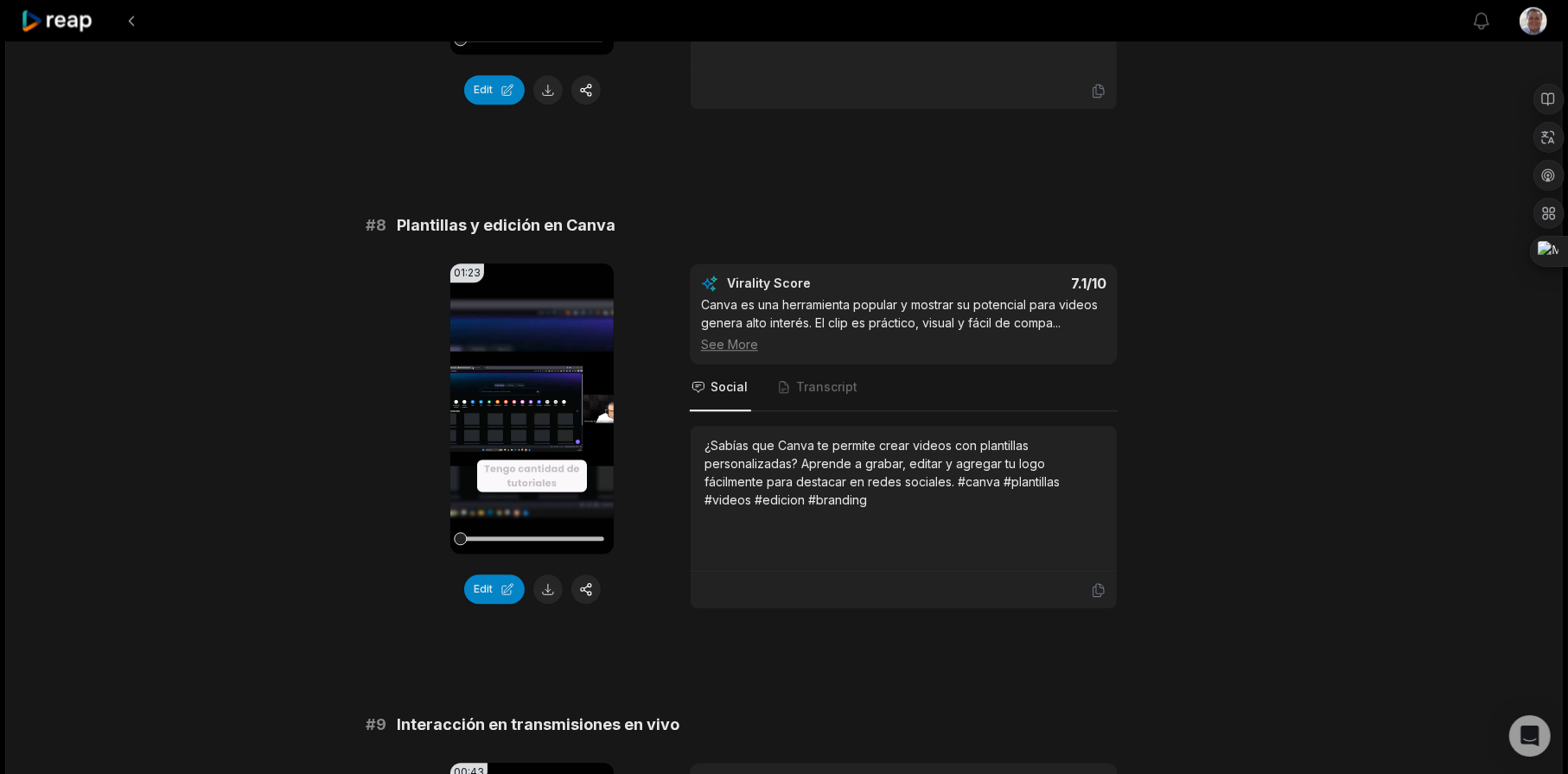
scroll to position [3089, 0]
